Goal: Navigation & Orientation: Find specific page/section

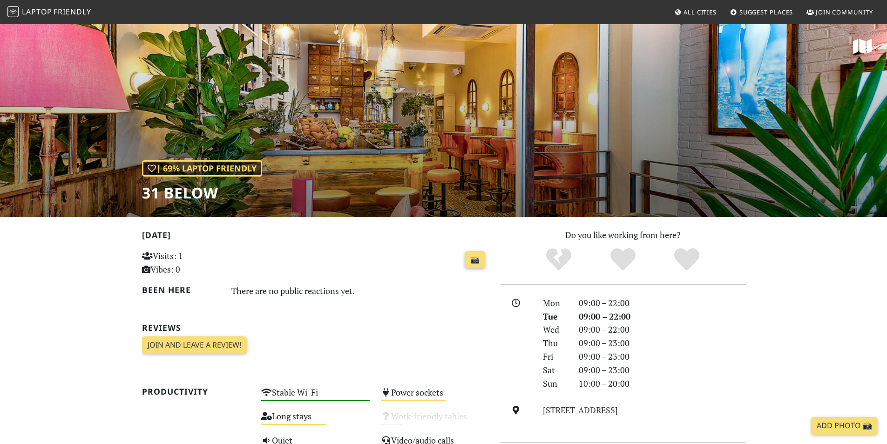
scroll to position [140, 0]
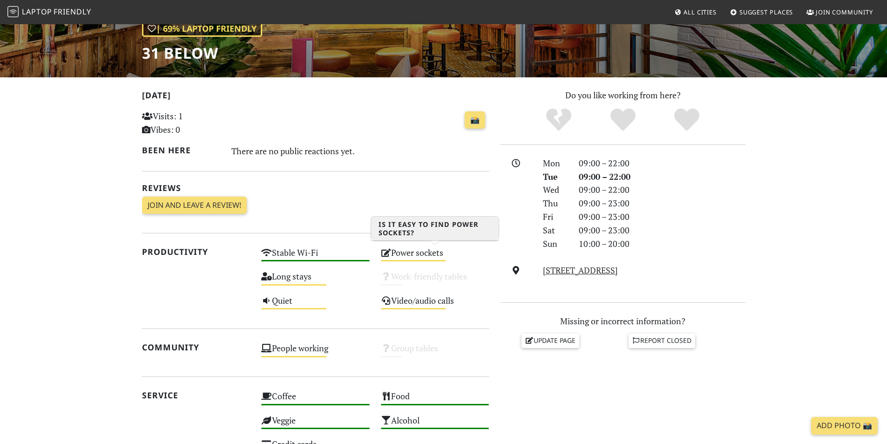
click at [393, 252] on div "Power sockets Medium" at bounding box center [435, 257] width 120 height 24
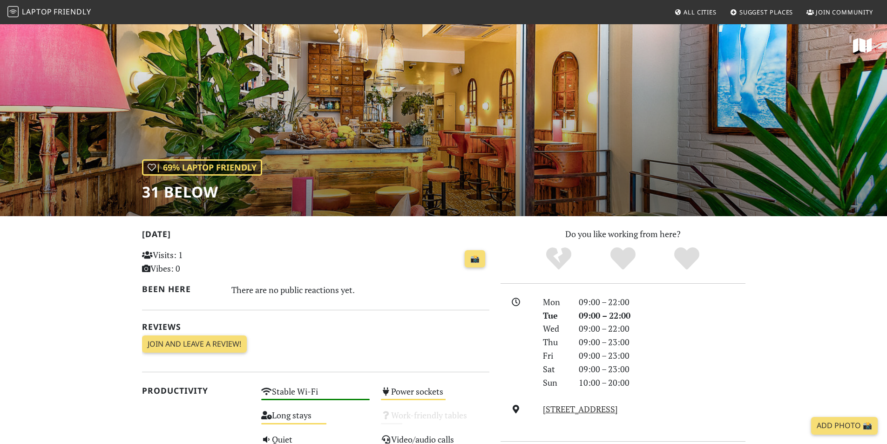
scroll to position [0, 0]
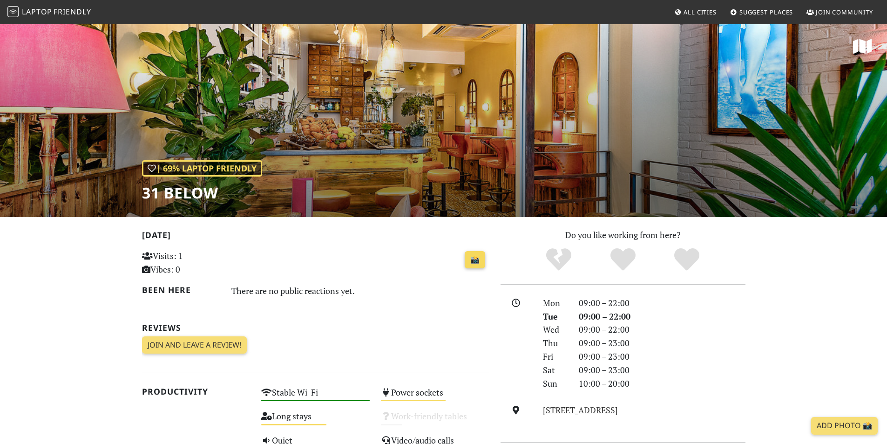
click at [475, 258] on link "📸" at bounding box center [475, 260] width 20 height 18
click at [63, 12] on span "Friendly" at bounding box center [72, 12] width 37 height 10
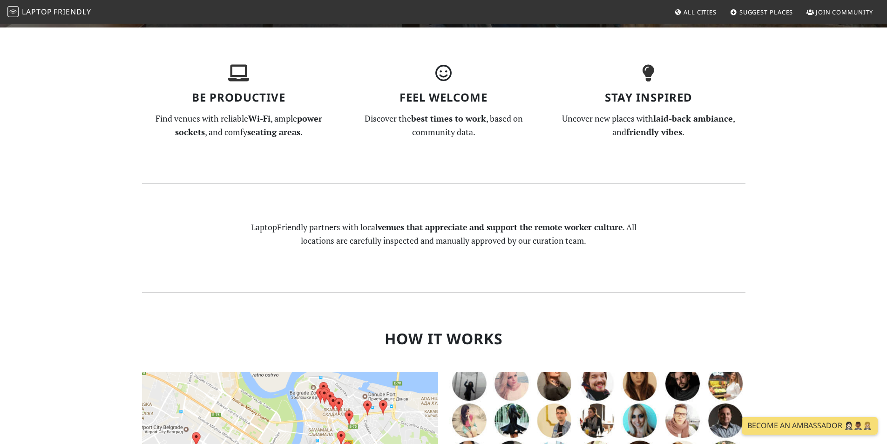
scroll to position [605, 0]
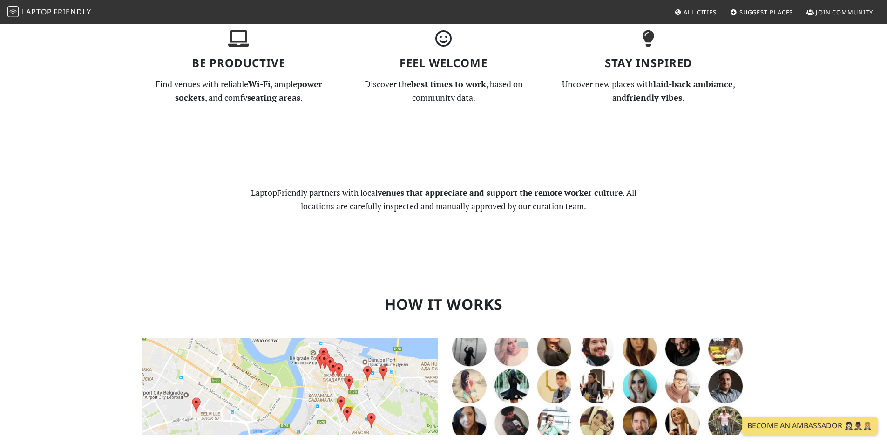
click at [710, 9] on span "All Cities" at bounding box center [700, 12] width 33 height 8
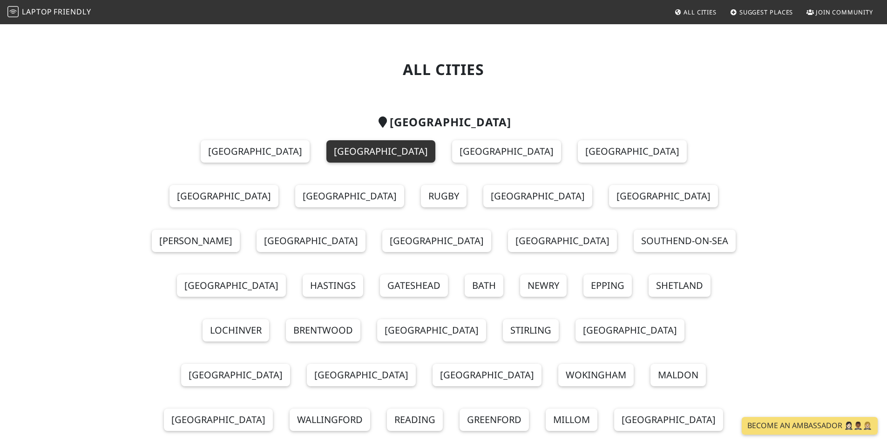
click at [326, 149] on link "[GEOGRAPHIC_DATA]" at bounding box center [380, 151] width 109 height 22
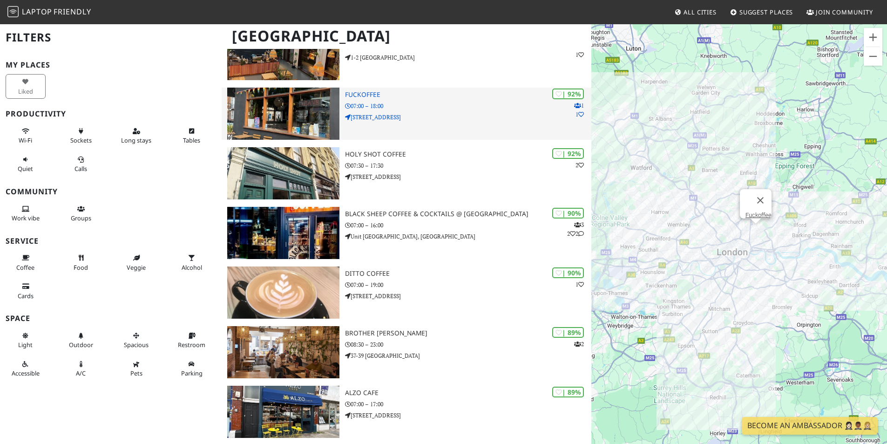
scroll to position [512, 0]
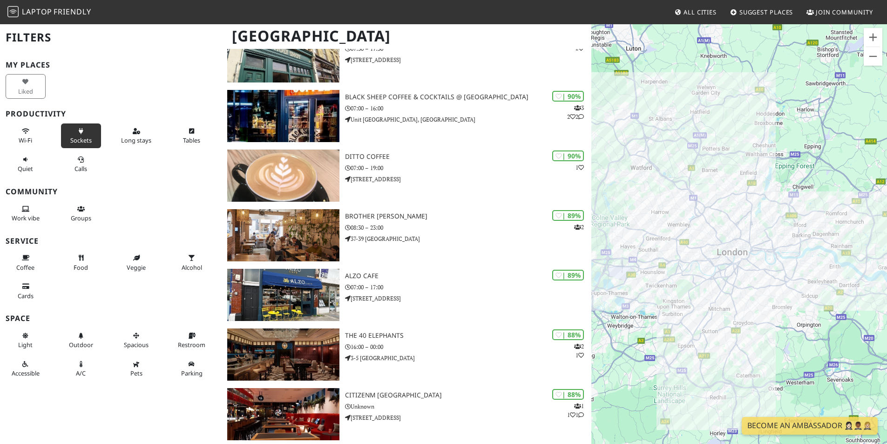
click at [74, 135] on button "Sockets" at bounding box center [81, 135] width 40 height 25
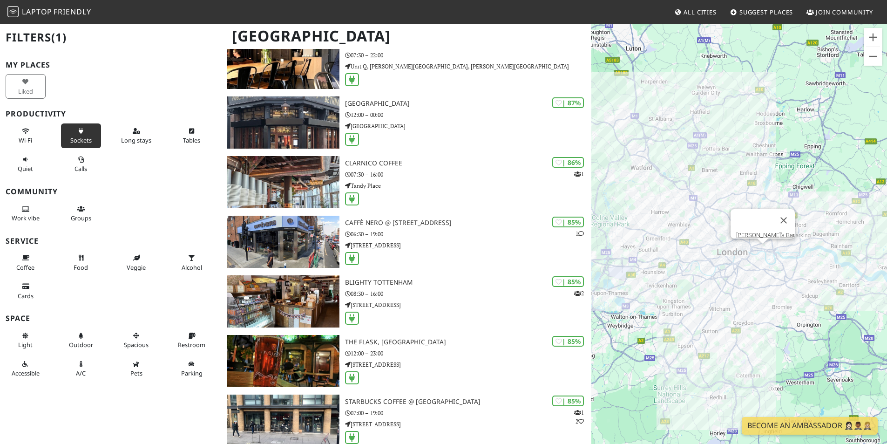
scroll to position [1164, 0]
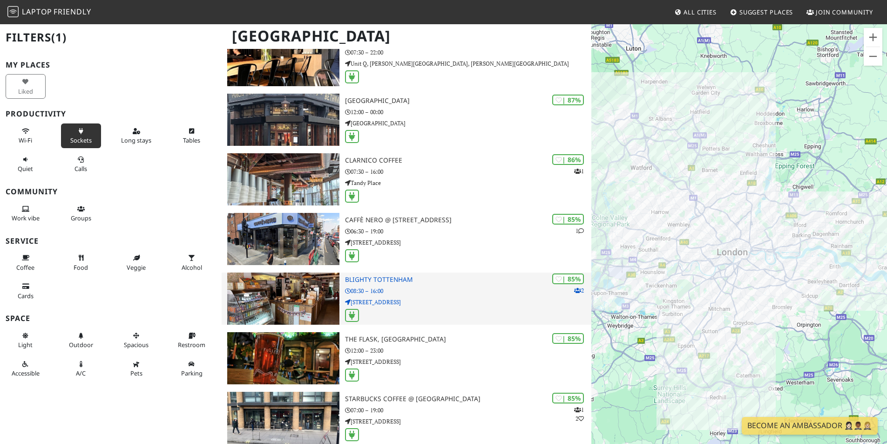
drag, startPoint x: 452, startPoint y: 267, endPoint x: 462, endPoint y: 285, distance: 20.7
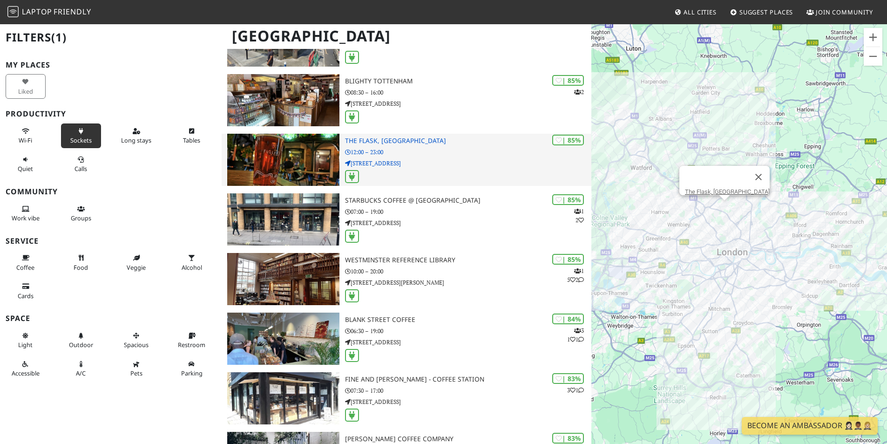
scroll to position [1397, 0]
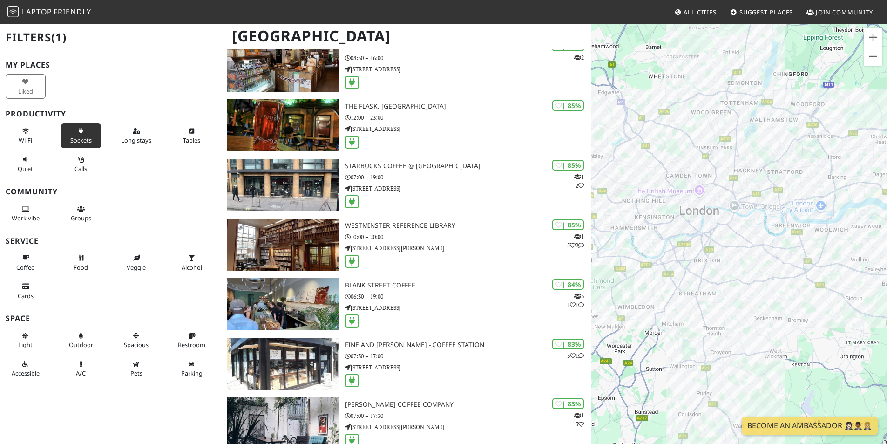
drag, startPoint x: 764, startPoint y: 259, endPoint x: 826, endPoint y: 300, distance: 74.3
click at [826, 300] on div at bounding box center [739, 245] width 296 height 444
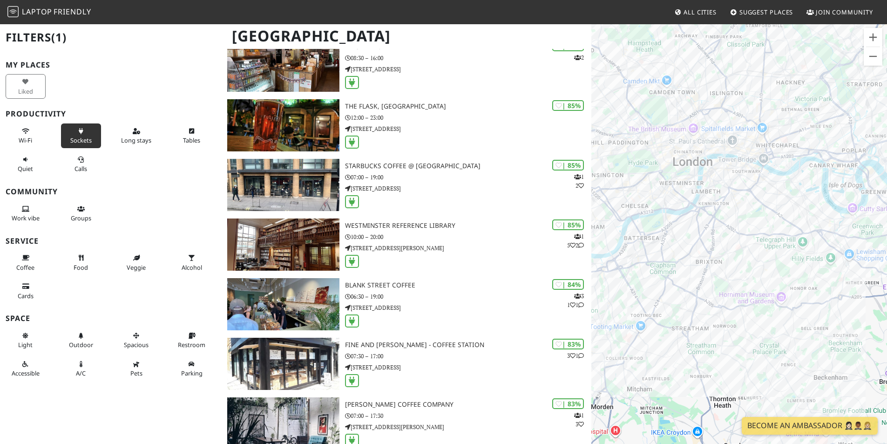
drag, startPoint x: 692, startPoint y: 245, endPoint x: 792, endPoint y: 284, distance: 107.6
click at [792, 284] on div at bounding box center [739, 245] width 296 height 444
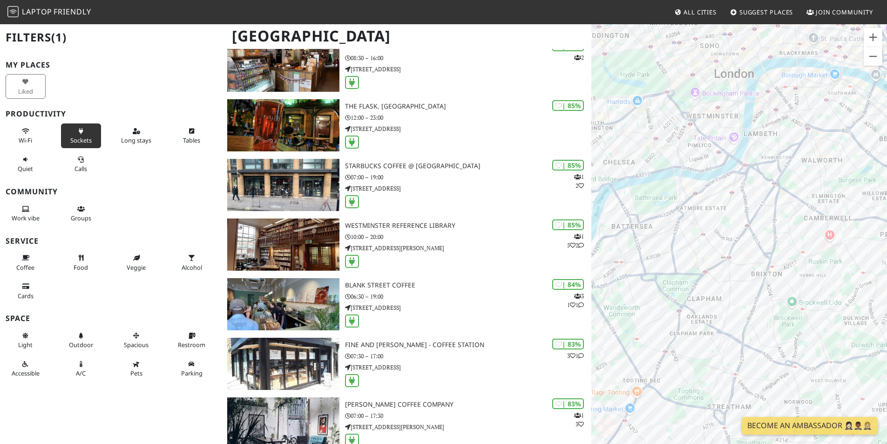
drag, startPoint x: 682, startPoint y: 296, endPoint x: 777, endPoint y: 323, distance: 98.2
click at [777, 323] on div at bounding box center [739, 245] width 296 height 444
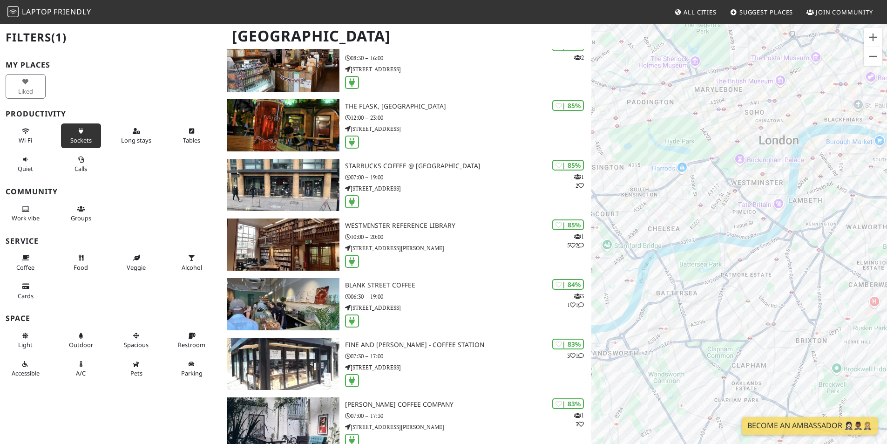
drag, startPoint x: 715, startPoint y: 207, endPoint x: 760, endPoint y: 274, distance: 81.5
click at [760, 274] on div at bounding box center [739, 245] width 296 height 444
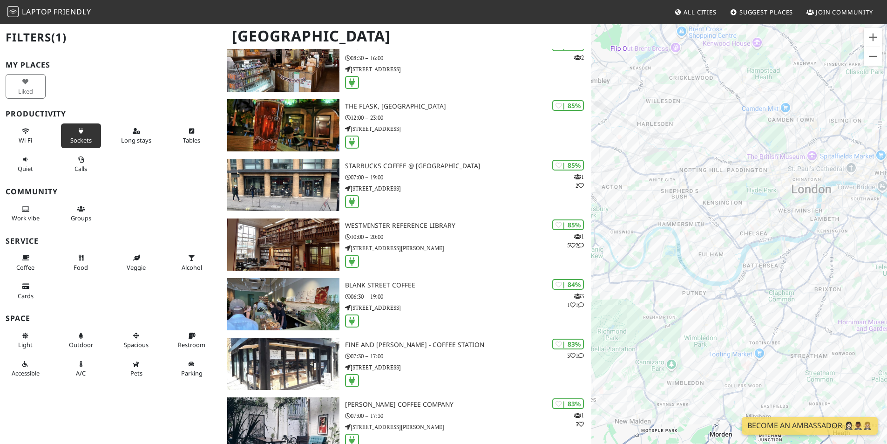
drag, startPoint x: 690, startPoint y: 329, endPoint x: 766, endPoint y: 320, distance: 76.9
click at [766, 320] on div at bounding box center [739, 245] width 296 height 444
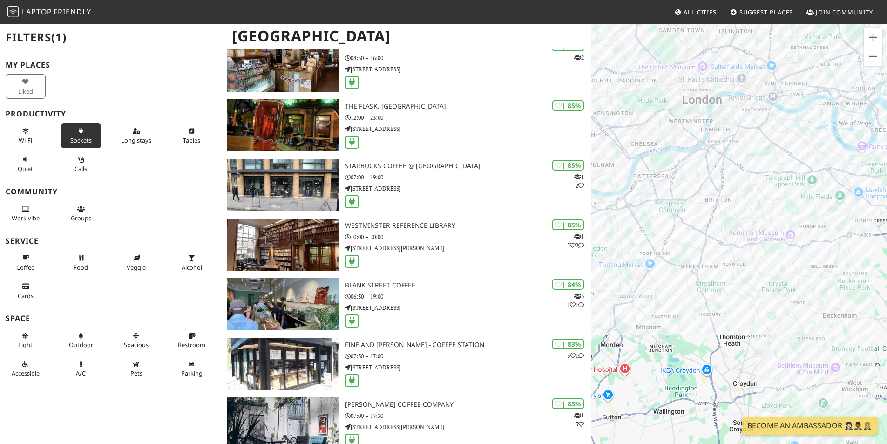
drag, startPoint x: 733, startPoint y: 302, endPoint x: 661, endPoint y: 212, distance: 115.5
click at [661, 212] on div at bounding box center [739, 245] width 296 height 444
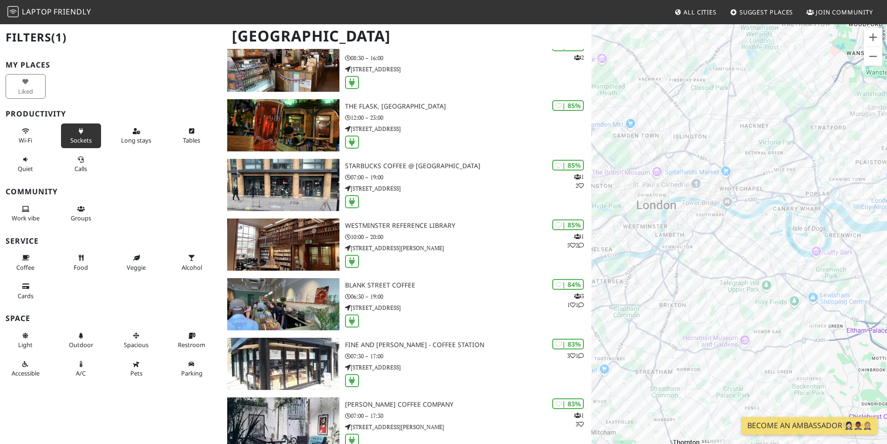
drag, startPoint x: 731, startPoint y: 231, endPoint x: 706, endPoint y: 330, distance: 102.2
click at [706, 330] on div at bounding box center [739, 245] width 296 height 444
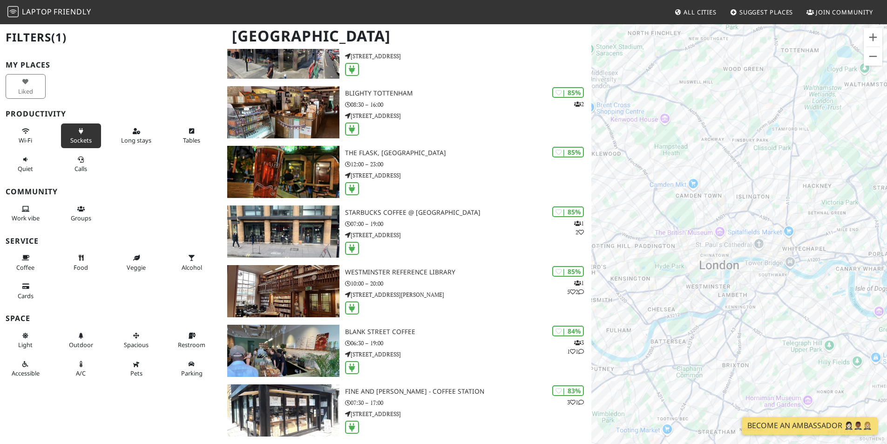
drag, startPoint x: 779, startPoint y: 257, endPoint x: 814, endPoint y: 302, distance: 56.4
click at [814, 302] on div at bounding box center [739, 245] width 296 height 444
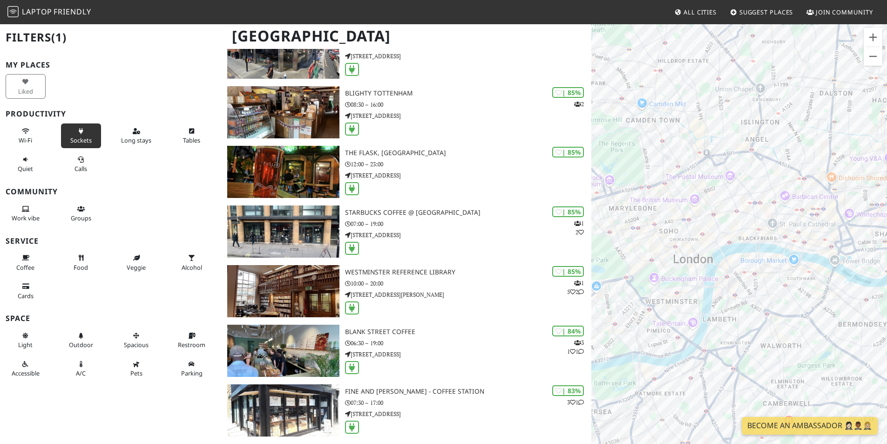
drag, startPoint x: 761, startPoint y: 183, endPoint x: 720, endPoint y: 90, distance: 101.3
click at [720, 90] on div at bounding box center [739, 245] width 296 height 444
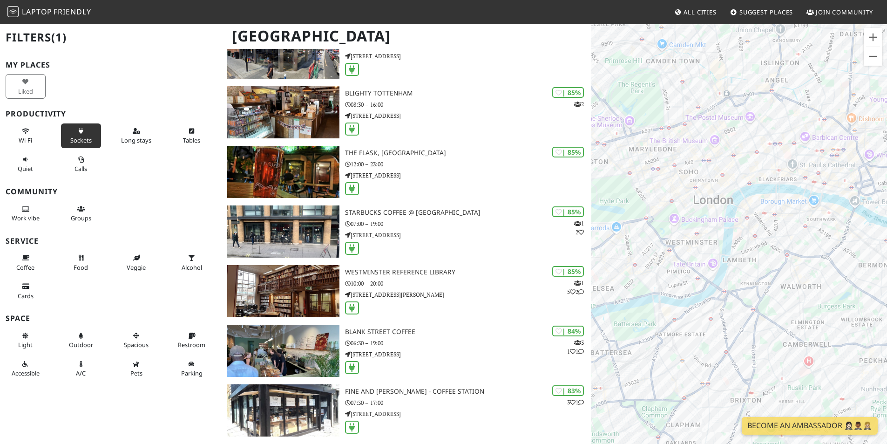
drag, startPoint x: 812, startPoint y: 303, endPoint x: 870, endPoint y: 278, distance: 63.4
click at [878, 275] on div at bounding box center [739, 245] width 296 height 444
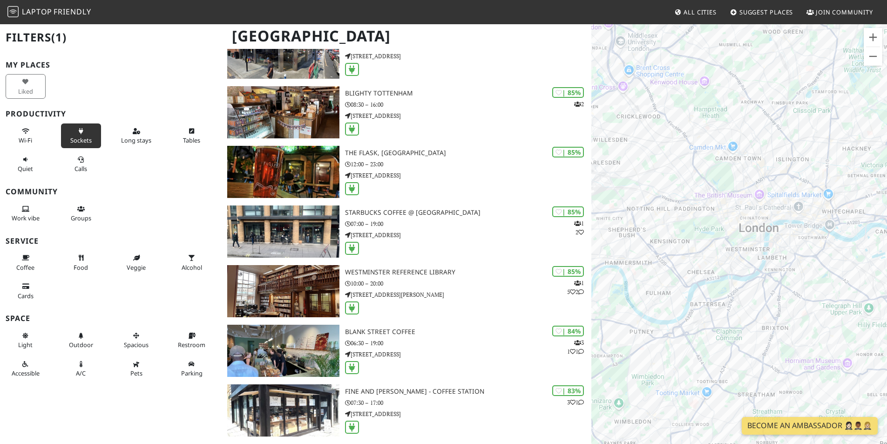
drag, startPoint x: 806, startPoint y: 372, endPoint x: 785, endPoint y: 315, distance: 60.7
click at [785, 317] on div at bounding box center [739, 245] width 296 height 444
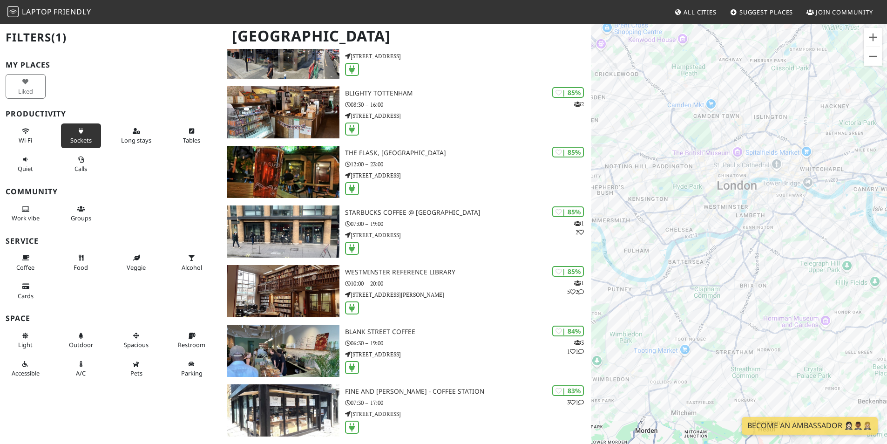
drag, startPoint x: 770, startPoint y: 293, endPoint x: 750, endPoint y: 341, distance: 52.6
click at [750, 341] on div at bounding box center [739, 245] width 296 height 444
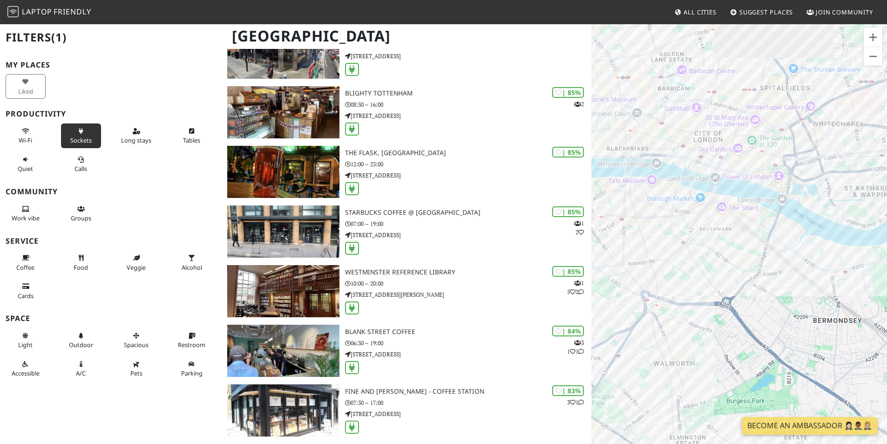
drag, startPoint x: 718, startPoint y: 201, endPoint x: 705, endPoint y: 282, distance: 81.9
click at [705, 282] on div at bounding box center [739, 245] width 296 height 444
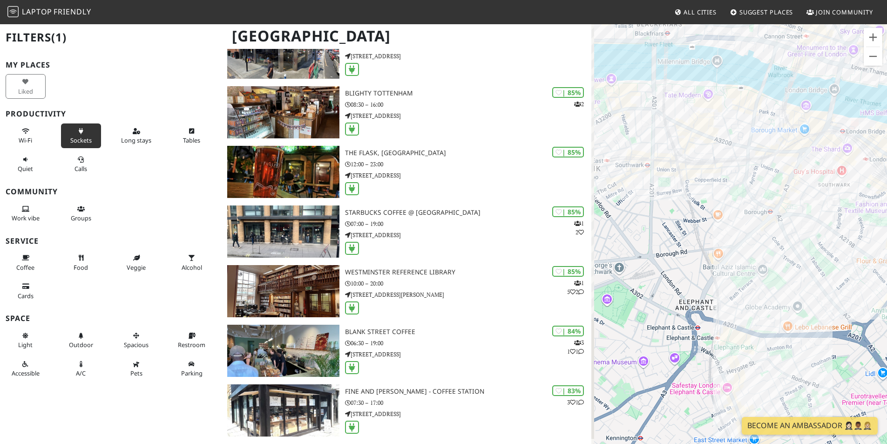
drag, startPoint x: 699, startPoint y: 293, endPoint x: 826, endPoint y: 258, distance: 131.3
click at [826, 258] on div at bounding box center [739, 245] width 296 height 444
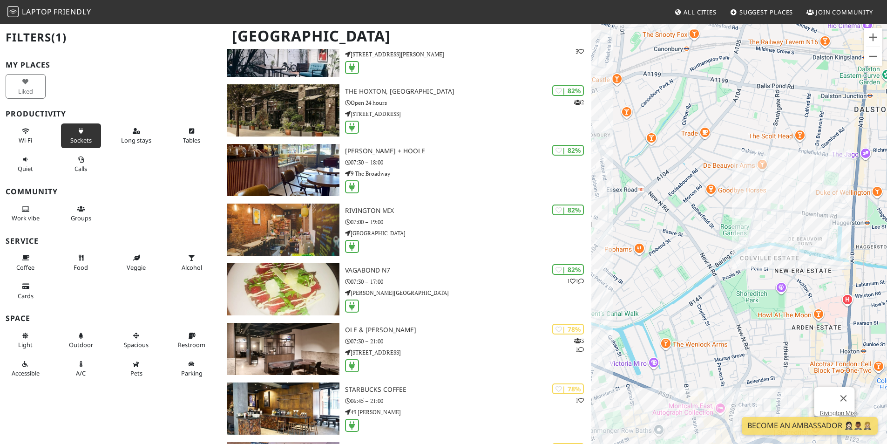
scroll to position [1956, 0]
